Goal: Task Accomplishment & Management: Manage account settings

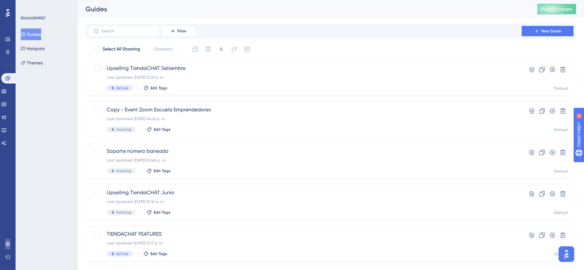
click at [8, 248] on link at bounding box center [7, 244] width 5 height 10
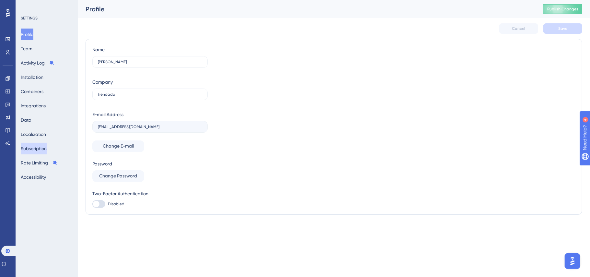
click at [40, 150] on button "Subscription" at bounding box center [34, 149] width 26 height 12
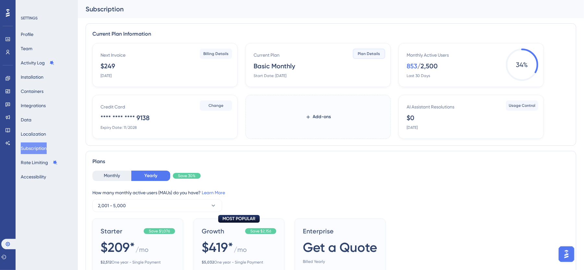
click at [377, 56] on button "Plan Details" at bounding box center [369, 54] width 32 height 10
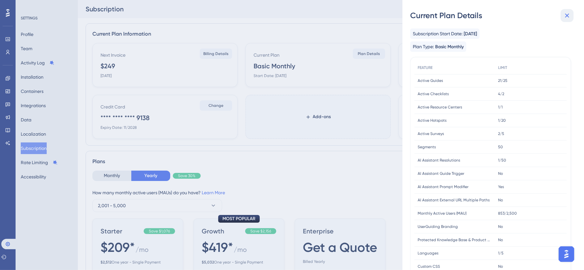
click at [571, 16] on button at bounding box center [566, 15] width 13 height 13
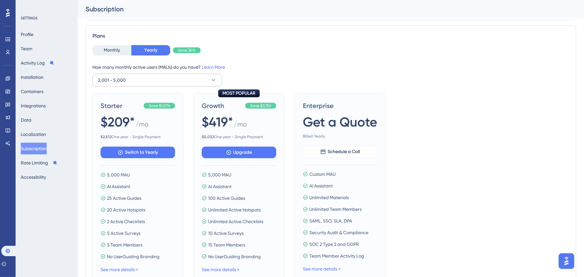
scroll to position [133, 0]
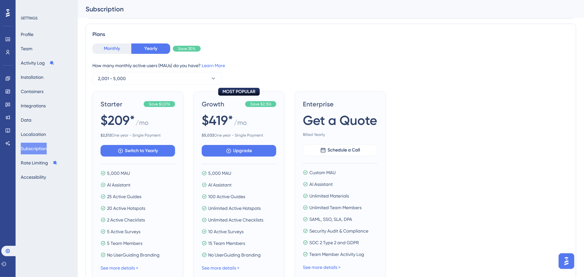
click at [124, 51] on button "Monthly" at bounding box center [111, 48] width 39 height 10
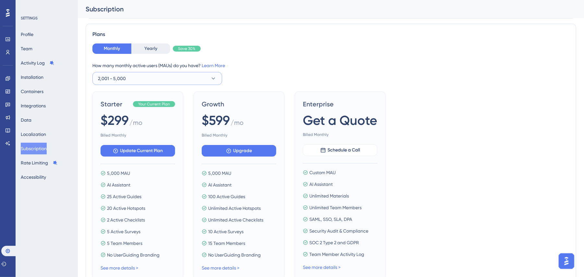
click at [152, 79] on button "2,001 - 5,000" at bounding box center [157, 78] width 130 height 13
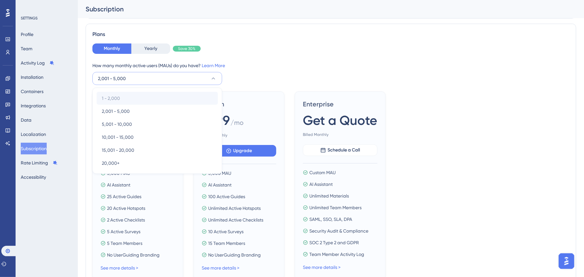
click at [144, 99] on div "1 - 2,000 1 - 2,000" at bounding box center [157, 98] width 111 height 13
click at [265, 61] on div "Monthly Yearly Save 30% How many monthly active users ([PERSON_NAME]) do you ha…" at bounding box center [330, 63] width 477 height 41
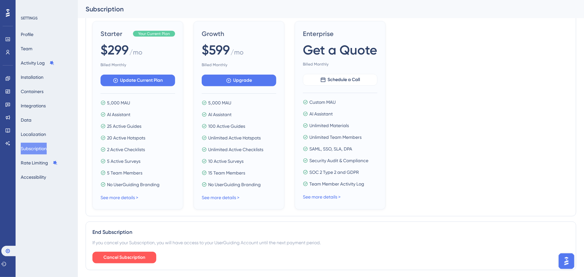
scroll to position [223, 0]
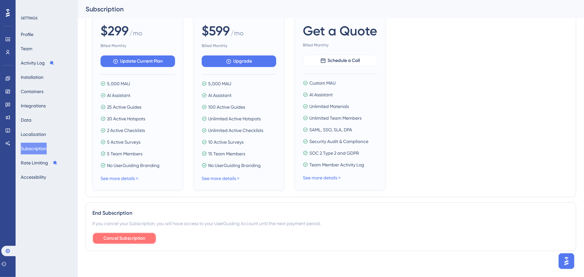
click at [136, 241] on span "Cancel Subscription" at bounding box center [124, 238] width 42 height 8
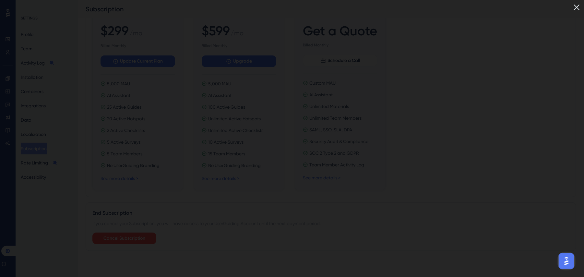
click at [582, 8] on img at bounding box center [576, 7] width 11 height 11
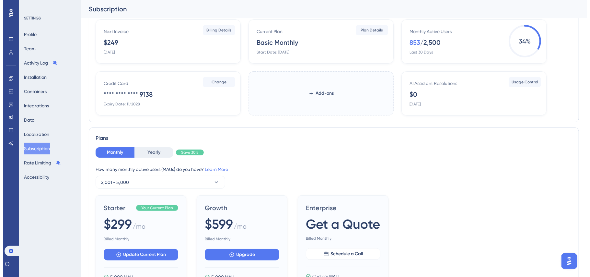
scroll to position [0, 0]
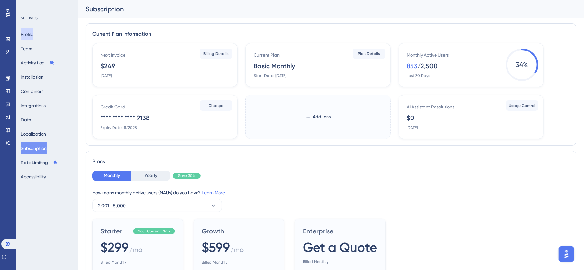
click at [33, 35] on button "Profile" at bounding box center [27, 35] width 13 height 12
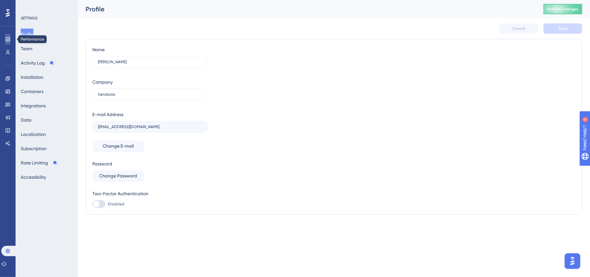
click at [5, 37] on icon at bounding box center [7, 39] width 5 height 5
